Goal: Task Accomplishment & Management: Check status

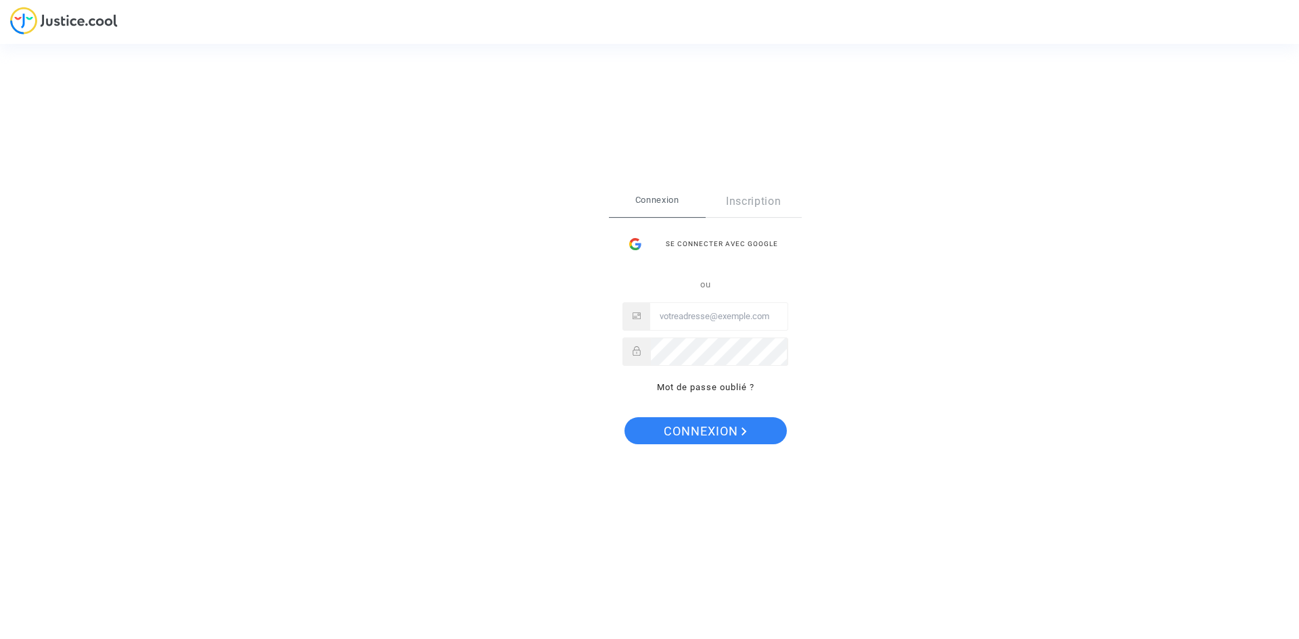
click at [704, 306] on input "Email" at bounding box center [718, 316] width 137 height 27
type input "x"
click at [704, 310] on input "x" at bounding box center [718, 316] width 137 height 27
click at [710, 313] on input "camille.horiot@gmail.com" at bounding box center [718, 316] width 137 height 27
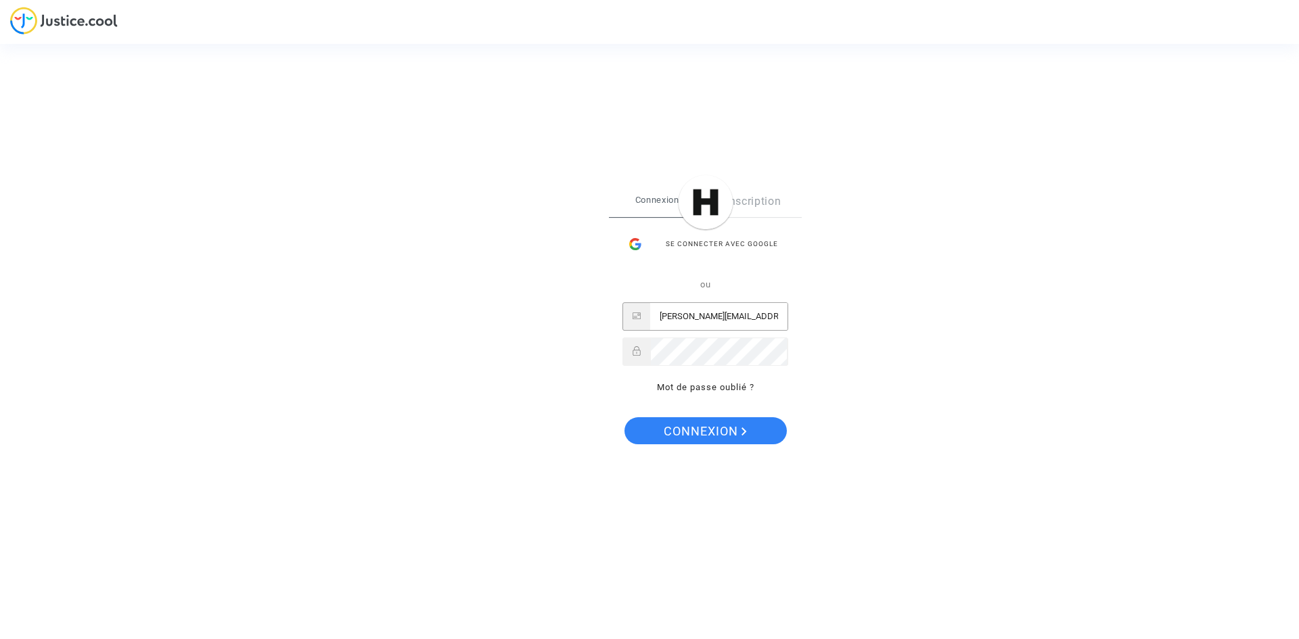
click at [710, 313] on input "camille.horiot@gmail.com" at bounding box center [718, 316] width 137 height 27
type input "camille.horiot@gmail.com"
click at [624, 417] on button "Connexion" at bounding box center [705, 430] width 162 height 27
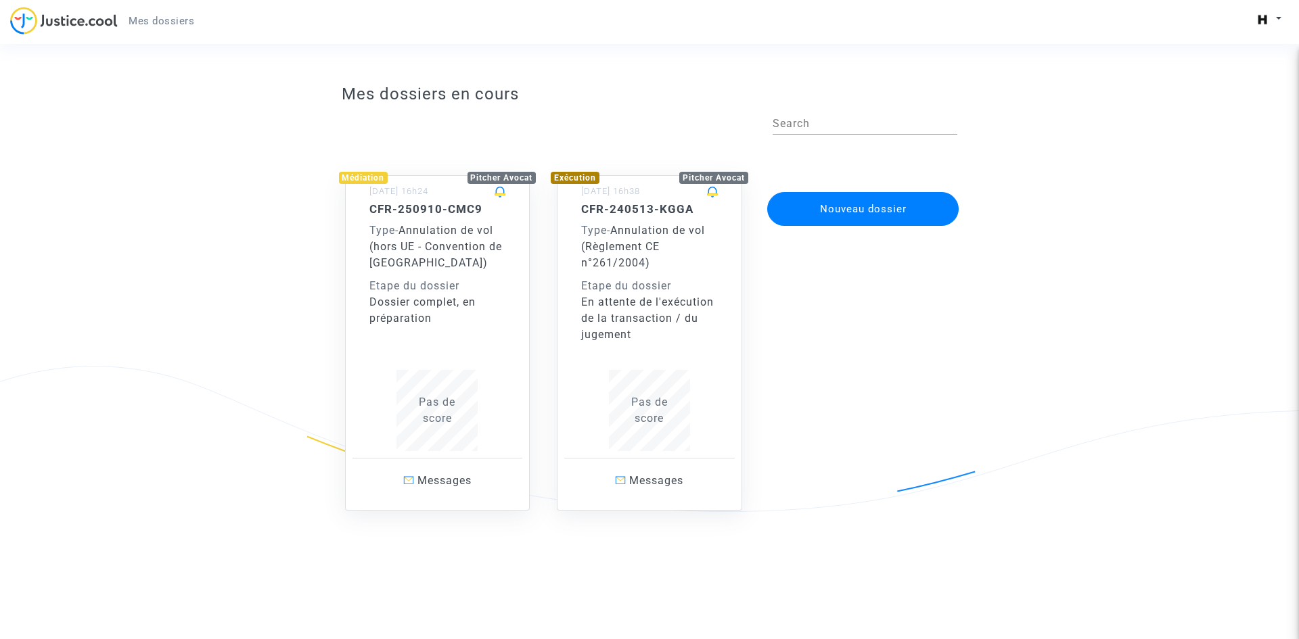
click at [460, 274] on div "CFR-250910-CMC9 Type - Annulation de vol (hors UE - Convention de [GEOGRAPHIC_D…" at bounding box center [437, 264] width 137 height 124
